Goal: Information Seeking & Learning: Understand process/instructions

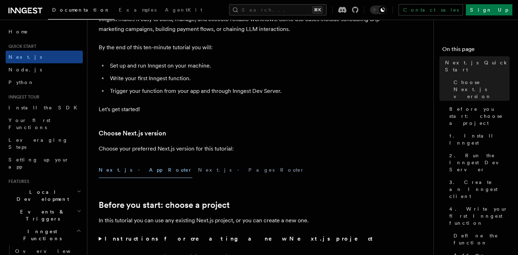
scroll to position [70, 0]
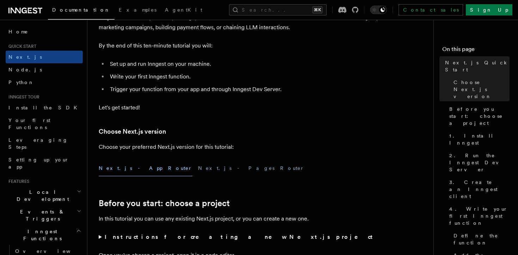
click at [131, 169] on button "Next.js - App Router" at bounding box center [146, 169] width 94 height 16
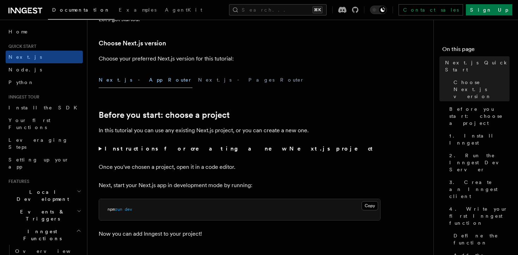
scroll to position [160, 0]
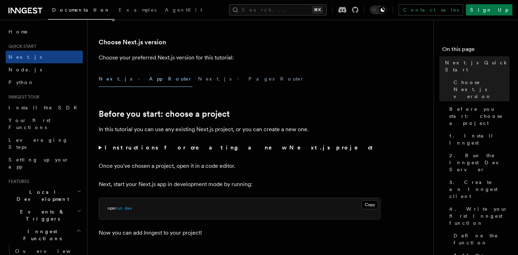
click at [125, 76] on button "Next.js - App Router" at bounding box center [146, 79] width 94 height 16
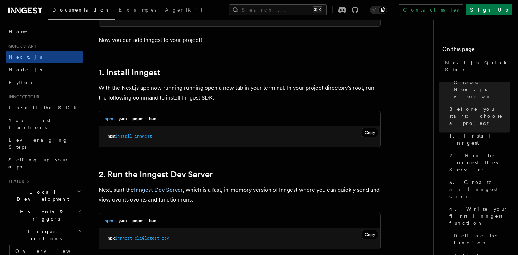
scroll to position [356, 0]
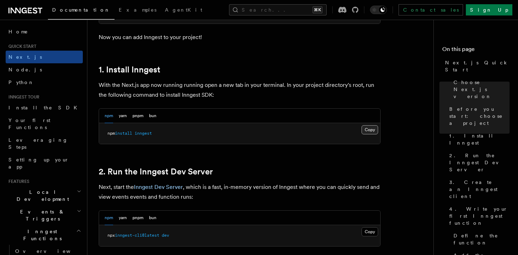
click at [371, 131] on button "Copy Copied" at bounding box center [369, 129] width 17 height 9
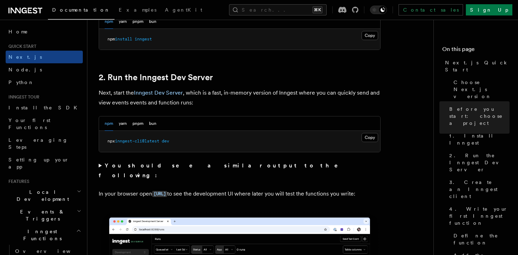
scroll to position [453, 0]
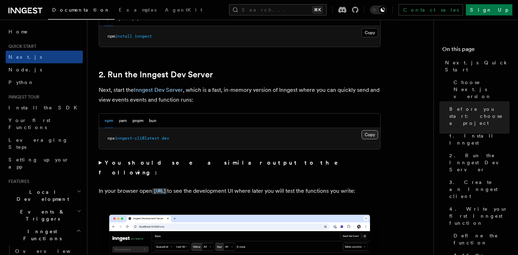
click at [368, 134] on button "Copy Copied" at bounding box center [369, 134] width 17 height 9
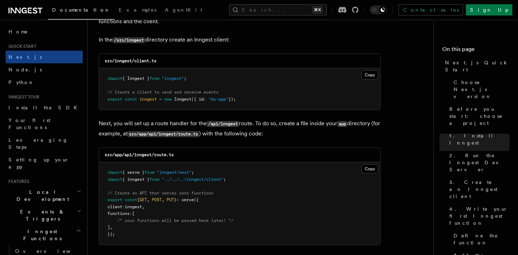
scroll to position [896, 0]
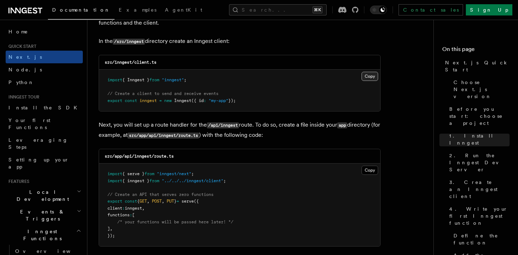
click at [369, 80] on button "Copy Copied" at bounding box center [369, 76] width 17 height 9
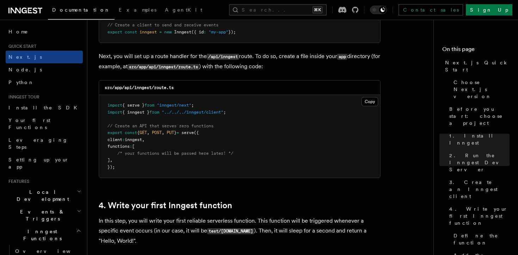
scroll to position [964, 0]
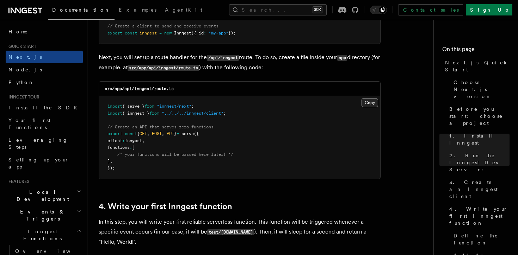
click at [372, 102] on button "Copy Copied" at bounding box center [369, 102] width 17 height 9
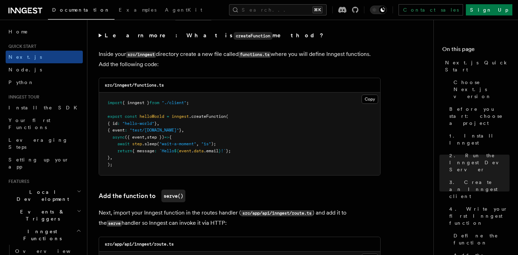
scroll to position [1231, 0]
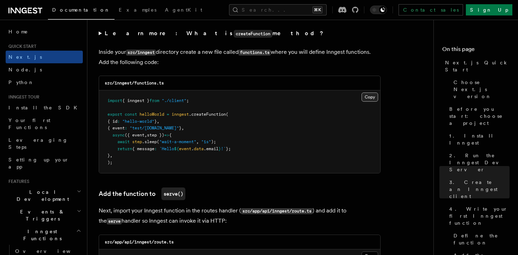
click at [370, 98] on button "Copy Copied" at bounding box center [369, 97] width 17 height 9
